Goal: Task Accomplishment & Management: Manage account settings

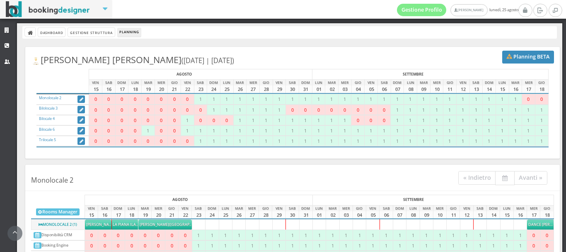
scroll to position [528, 0]
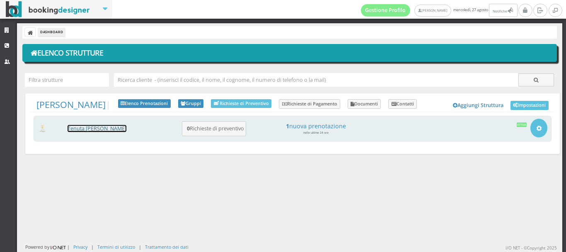
click at [84, 130] on link "Tenuta [PERSON_NAME]" at bounding box center [97, 128] width 59 height 7
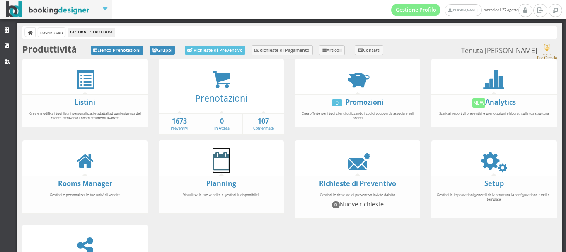
click at [219, 166] on icon at bounding box center [221, 160] width 17 height 19
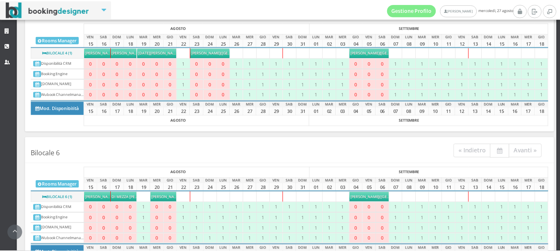
scroll to position [535, 0]
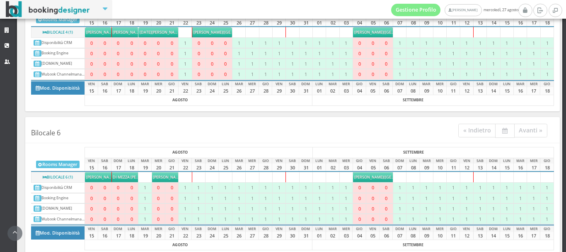
click at [375, 176] on span "[PERSON_NAME]" at bounding box center [369, 176] width 29 height 5
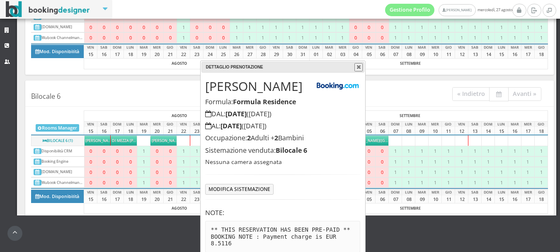
scroll to position [54, 0]
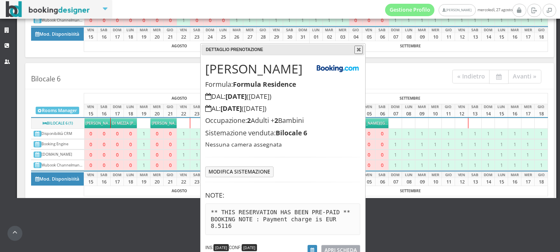
click at [338, 248] on link "APRI SCHEDA" at bounding box center [340, 250] width 39 height 10
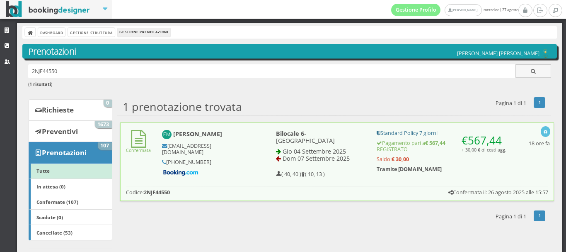
click at [138, 141] on icon at bounding box center [138, 139] width 15 height 18
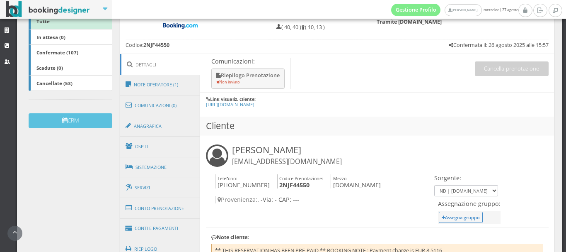
scroll to position [184, 0]
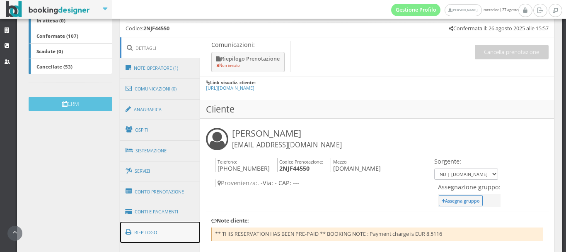
click at [156, 232] on link "Riepilogo" at bounding box center [160, 232] width 80 height 22
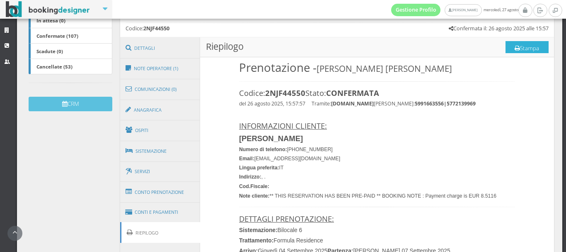
click at [509, 44] on button "Stampa" at bounding box center [527, 47] width 43 height 12
